Goal: Navigation & Orientation: Locate item on page

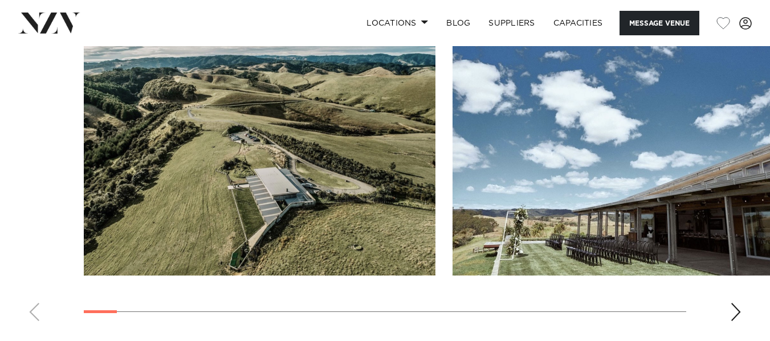
scroll to position [1197, 0]
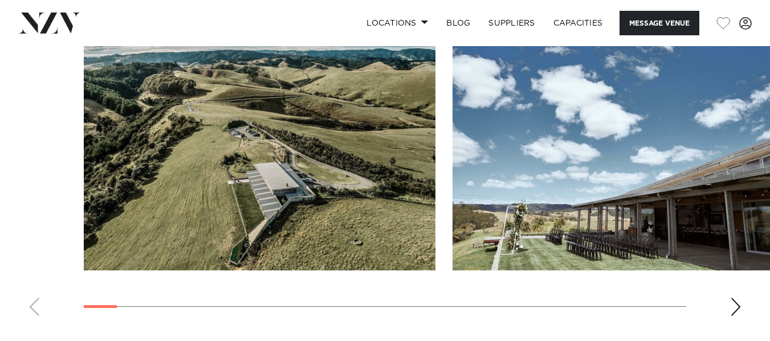
click at [738, 298] on div "Next slide" at bounding box center [735, 307] width 11 height 18
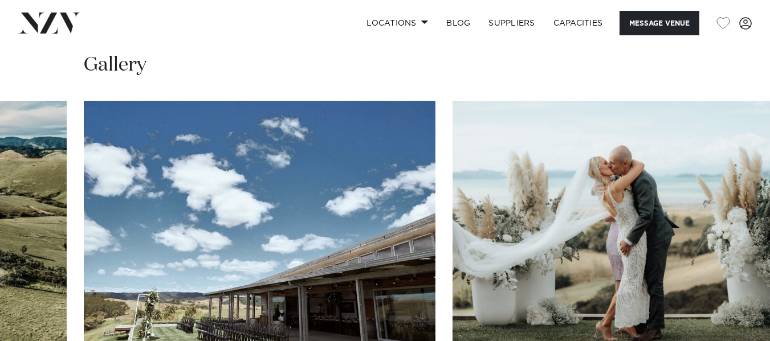
scroll to position [1083, 0]
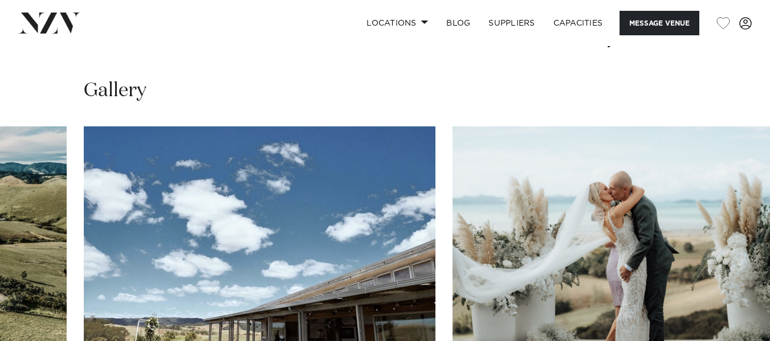
click at [751, 283] on img "3 / 30" at bounding box center [628, 255] width 352 height 258
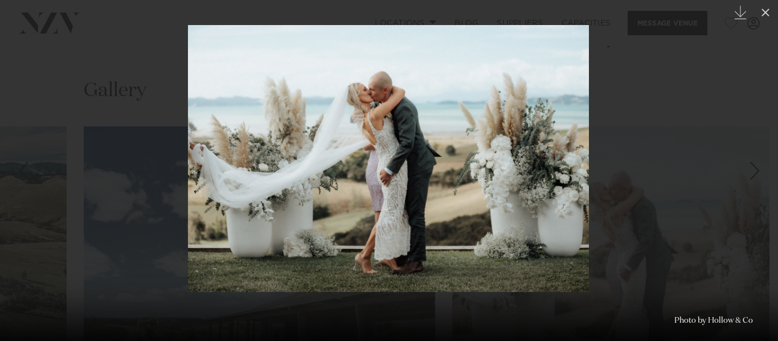
click at [722, 159] on div at bounding box center [389, 170] width 778 height 341
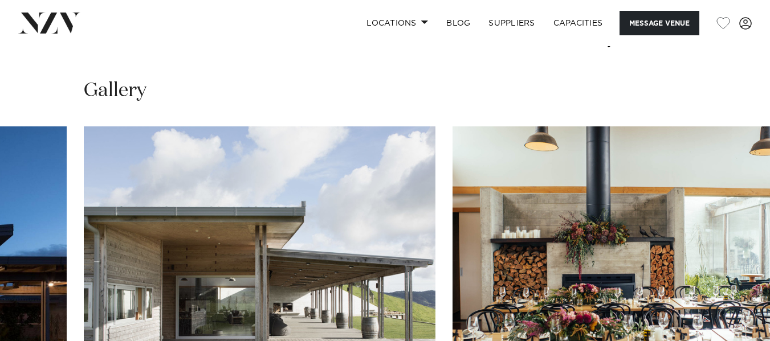
click at [733, 331] on swiper-container at bounding box center [385, 282] width 770 height 313
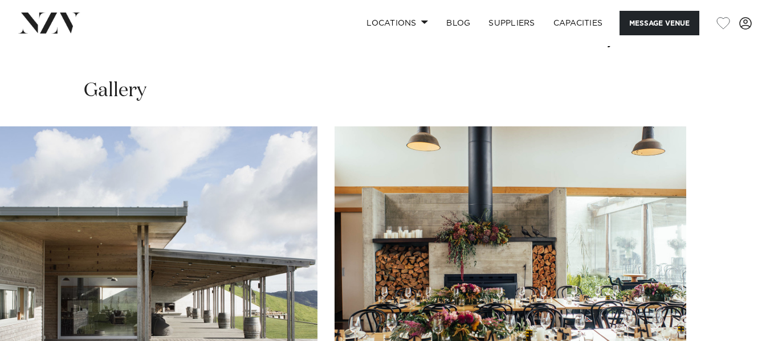
click at [733, 331] on swiper-container at bounding box center [385, 282] width 770 height 313
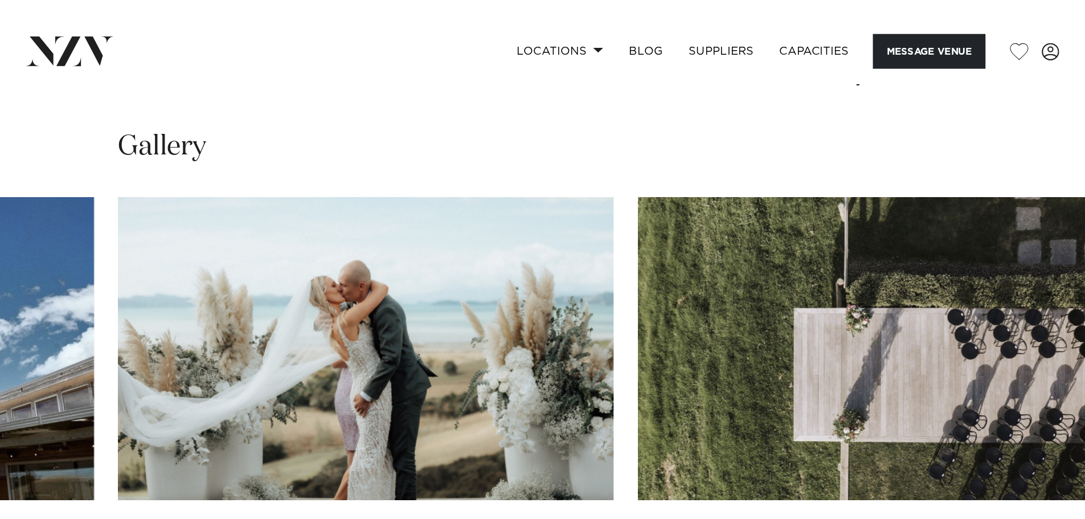
scroll to position [1230, 0]
